Goal: Register for event/course

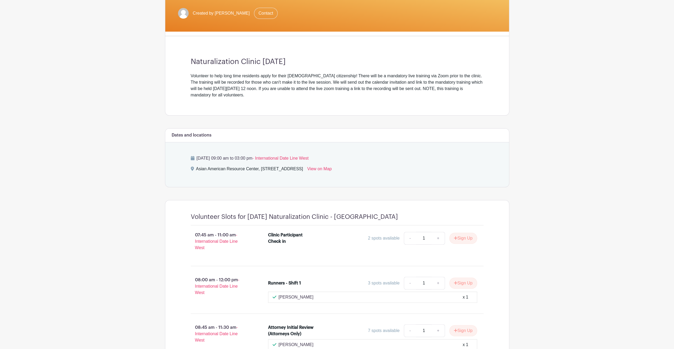
scroll to position [106, 0]
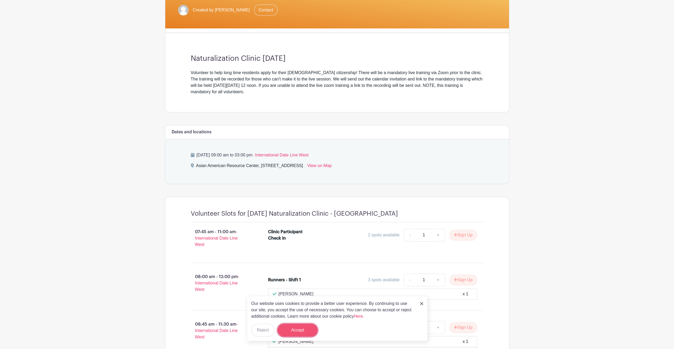
click at [309, 330] on button "Accept" at bounding box center [298, 330] width 40 height 13
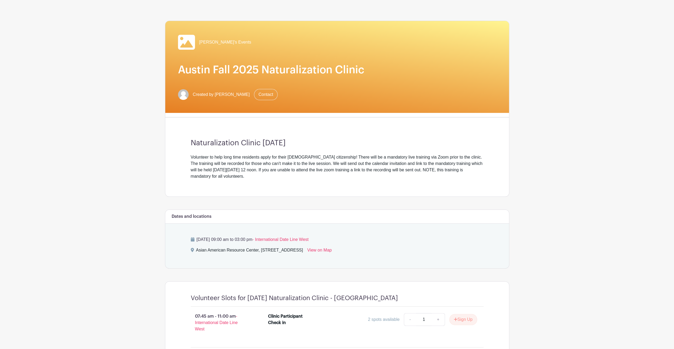
scroll to position [27, 0]
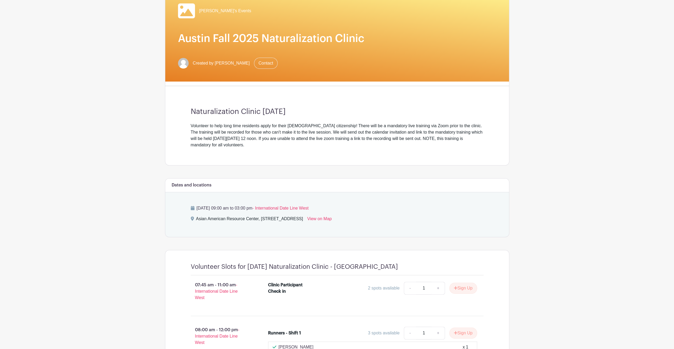
scroll to position [53, 0]
drag, startPoint x: 295, startPoint y: 130, endPoint x: 215, endPoint y: 124, distance: 79.7
click at [295, 130] on div "Volunteer to help long time residents apply for their [DEMOGRAPHIC_DATA] citize…" at bounding box center [337, 135] width 293 height 25
drag, startPoint x: 189, startPoint y: 122, endPoint x: 317, endPoint y: 123, distance: 128.0
click at [317, 123] on div "Naturalization Clinic [DATE] Volunteer to help long time residents apply for th…" at bounding box center [337, 127] width 318 height 75
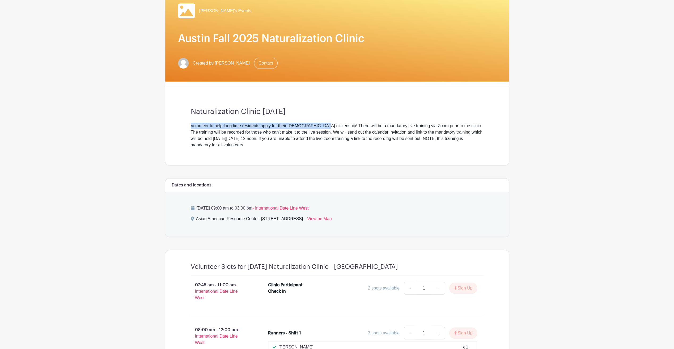
copy div "Volunteer to help long time residents apply for their [DEMOGRAPHIC_DATA] citize…"
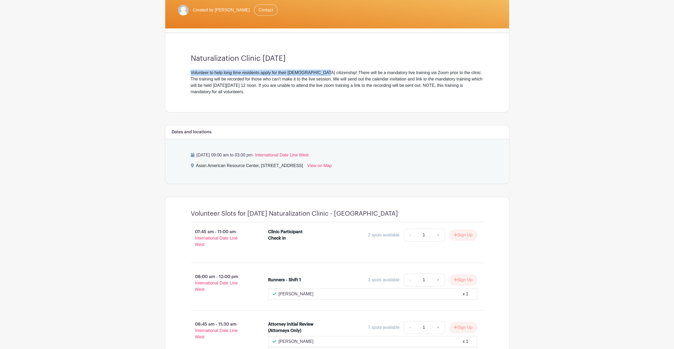
scroll to position [0, 0]
